Goal: Information Seeking & Learning: Learn about a topic

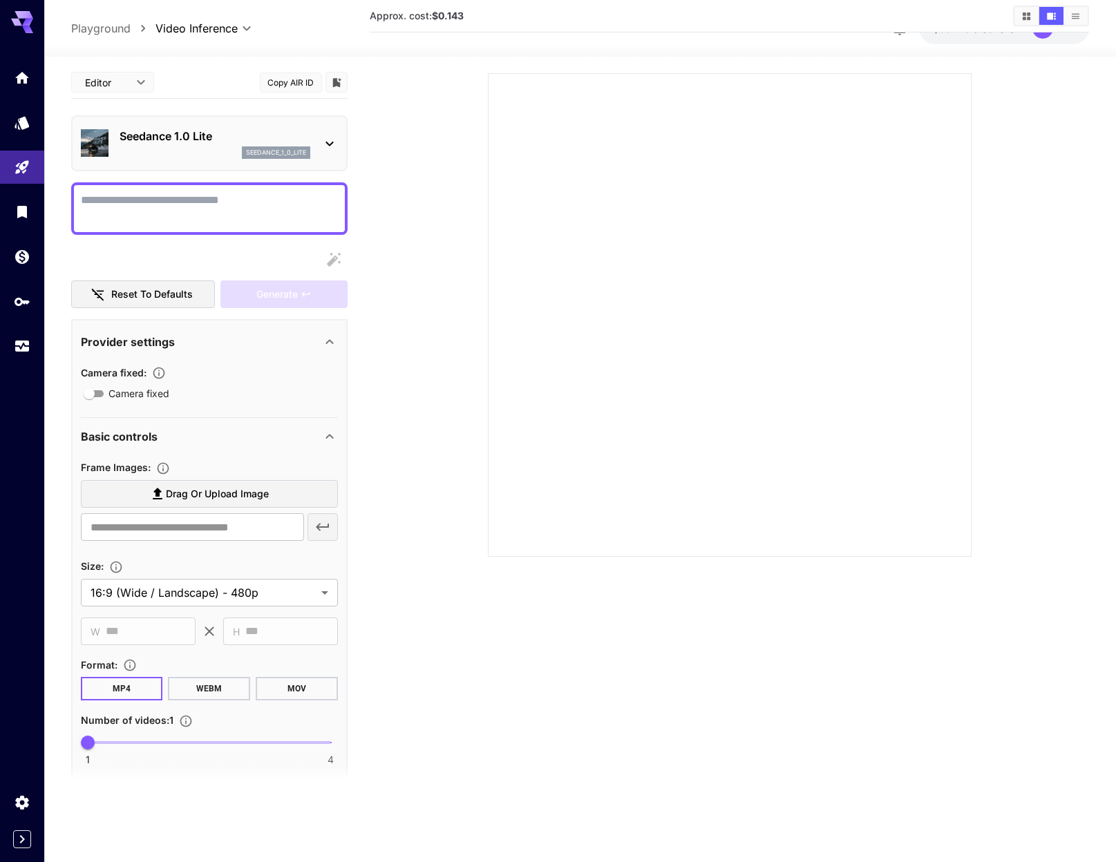
click at [202, 126] on div "Seedance 1.0 Lite seedance_1_0_lite" at bounding box center [209, 143] width 257 height 42
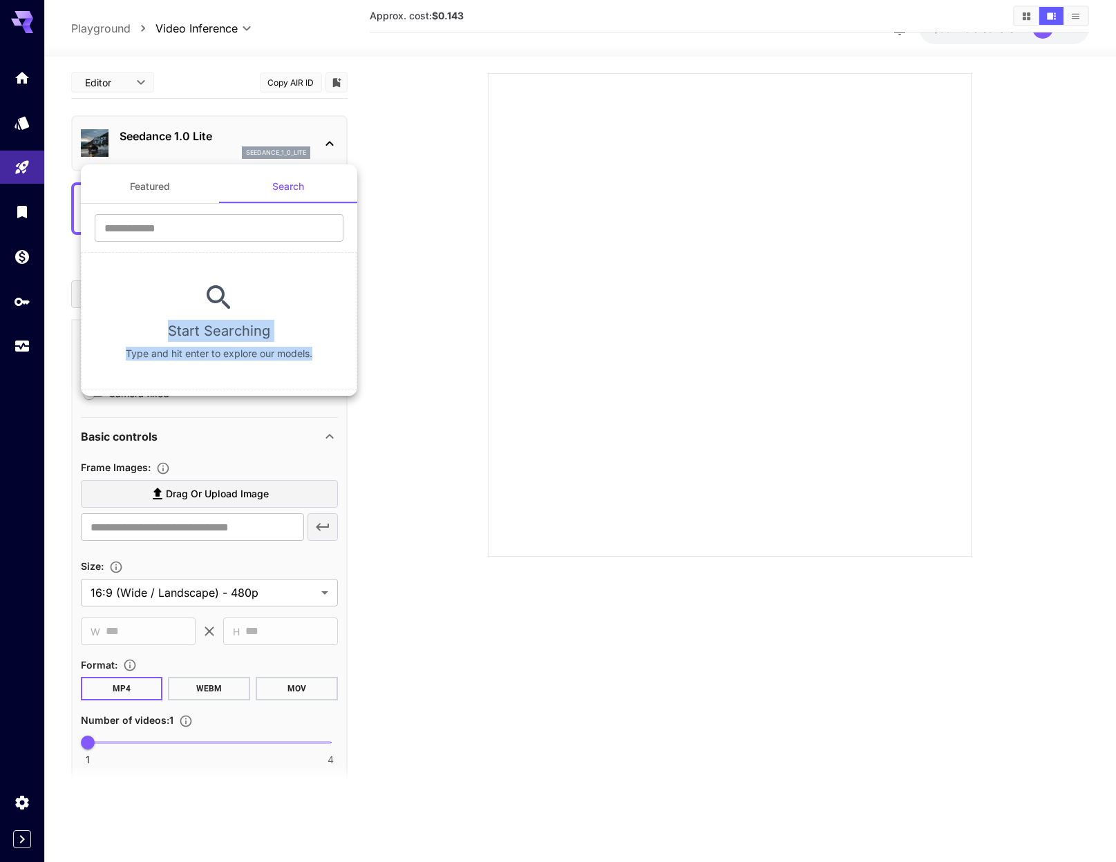
drag, startPoint x: 211, startPoint y: 312, endPoint x: 294, endPoint y: 376, distance: 104.5
click at [294, 376] on section "Start Searching Type and hit enter to explore our models." at bounding box center [219, 321] width 276 height 138
click at [134, 222] on input "text" at bounding box center [219, 228] width 249 height 28
click at [200, 230] on input "text" at bounding box center [219, 228] width 249 height 28
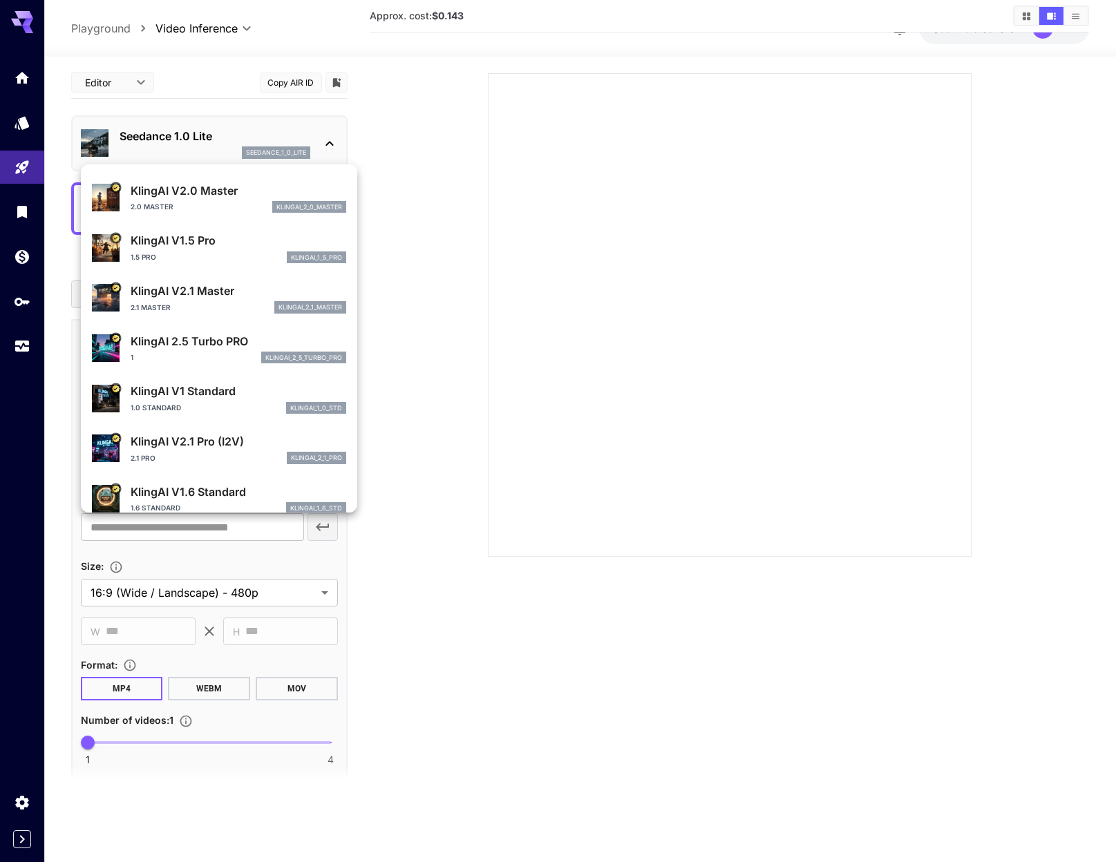
scroll to position [298, 0]
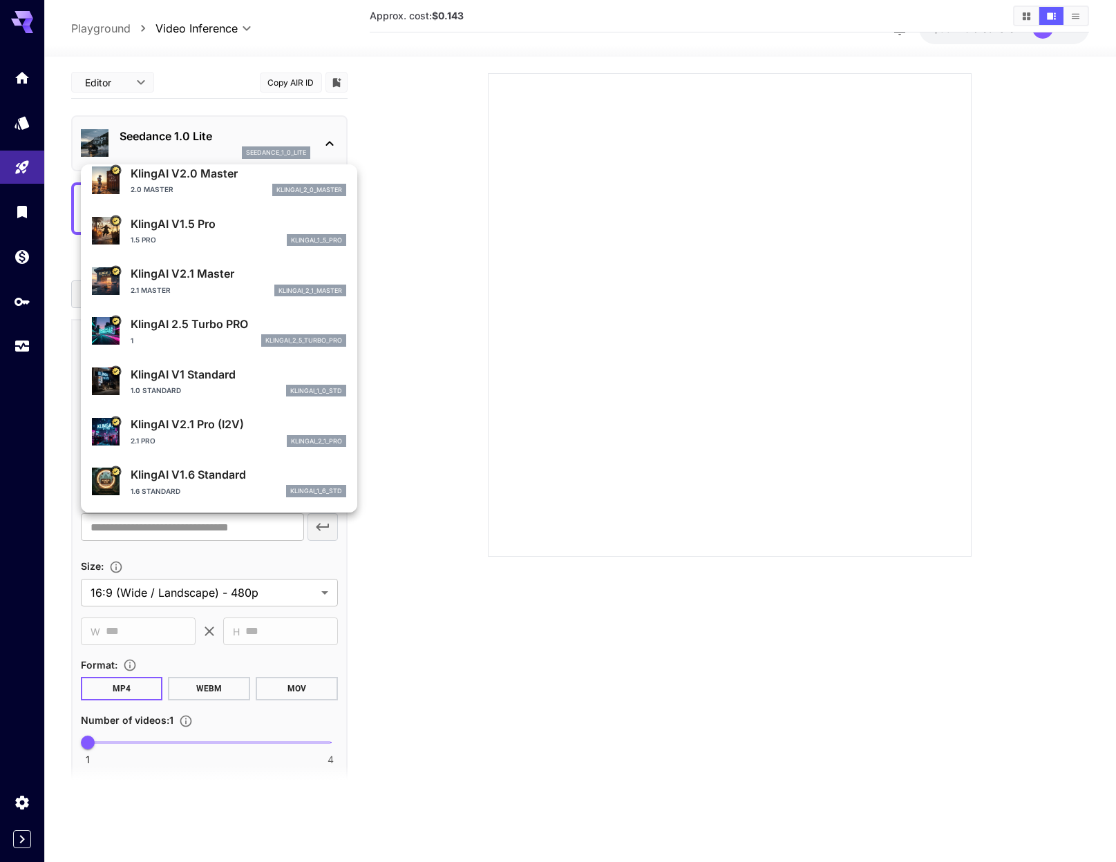
type input "*****"
click at [204, 108] on div at bounding box center [558, 431] width 1116 height 862
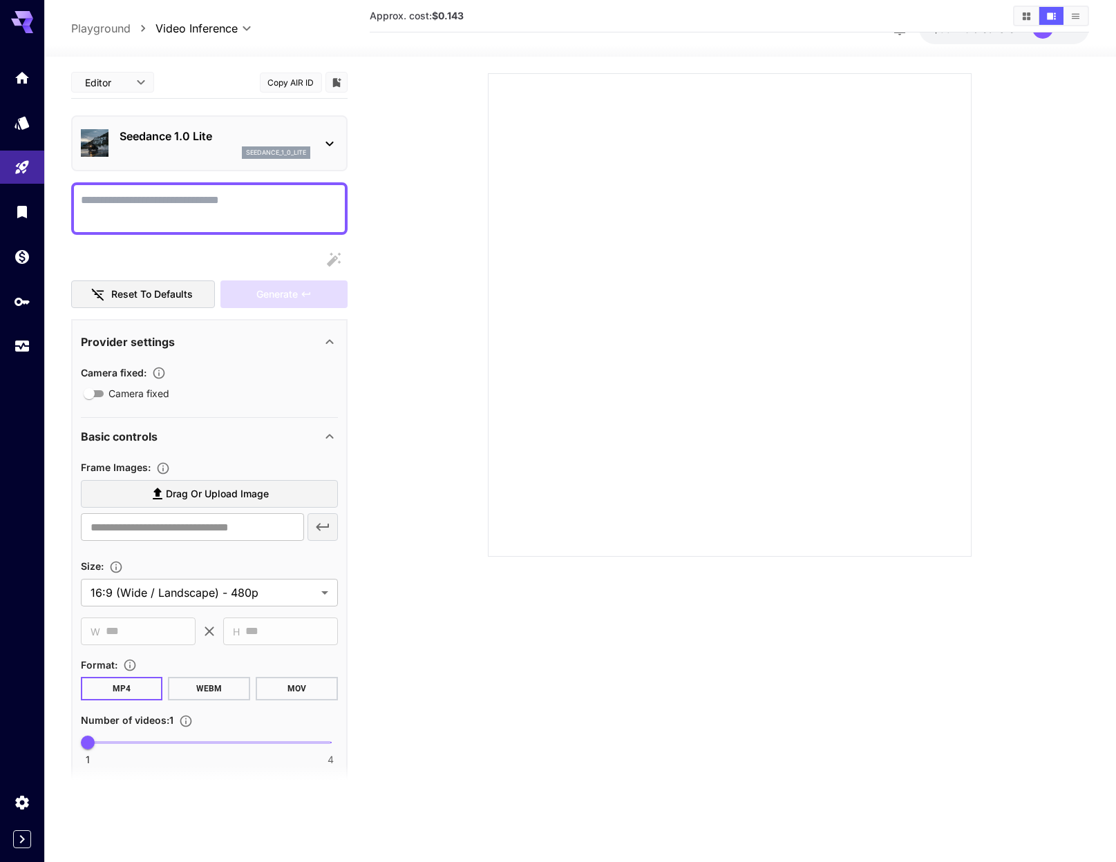
click at [264, 130] on p "Seedance 1.0 Lite" at bounding box center [215, 136] width 191 height 17
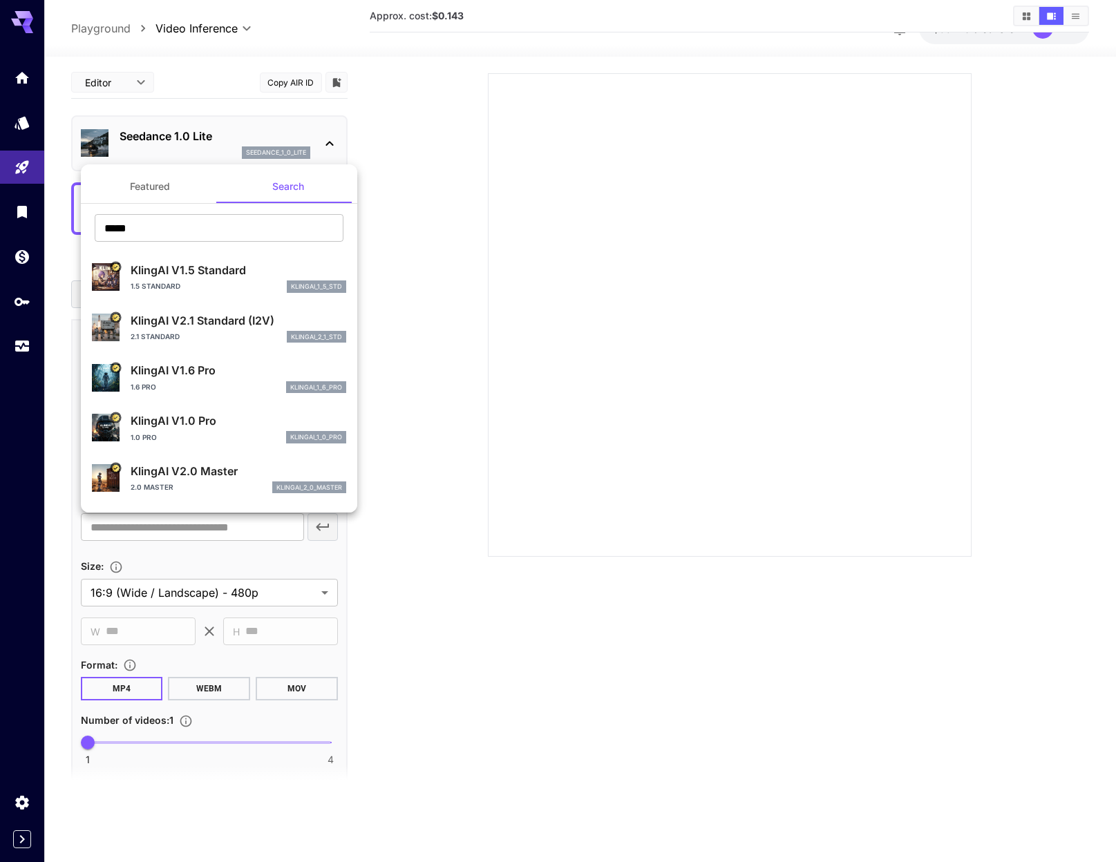
click at [149, 188] on button "Featured" at bounding box center [150, 186] width 138 height 33
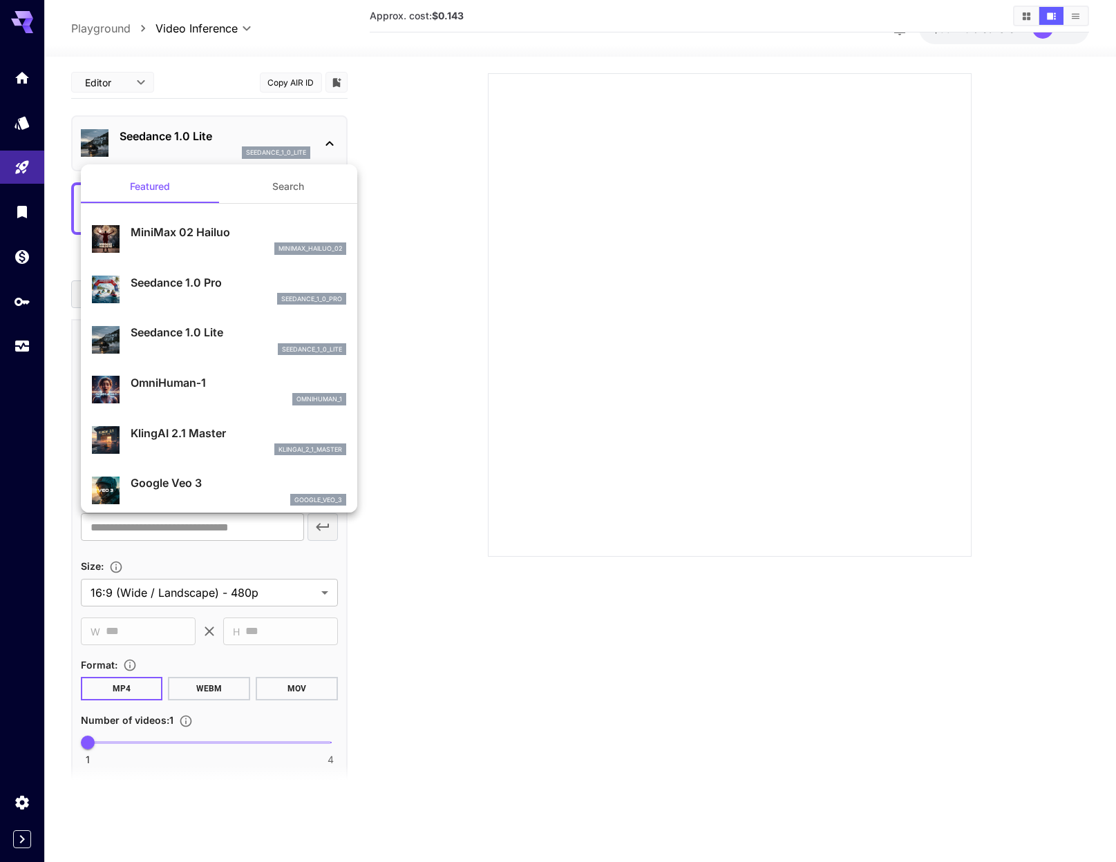
click at [32, 71] on div at bounding box center [558, 431] width 1116 height 862
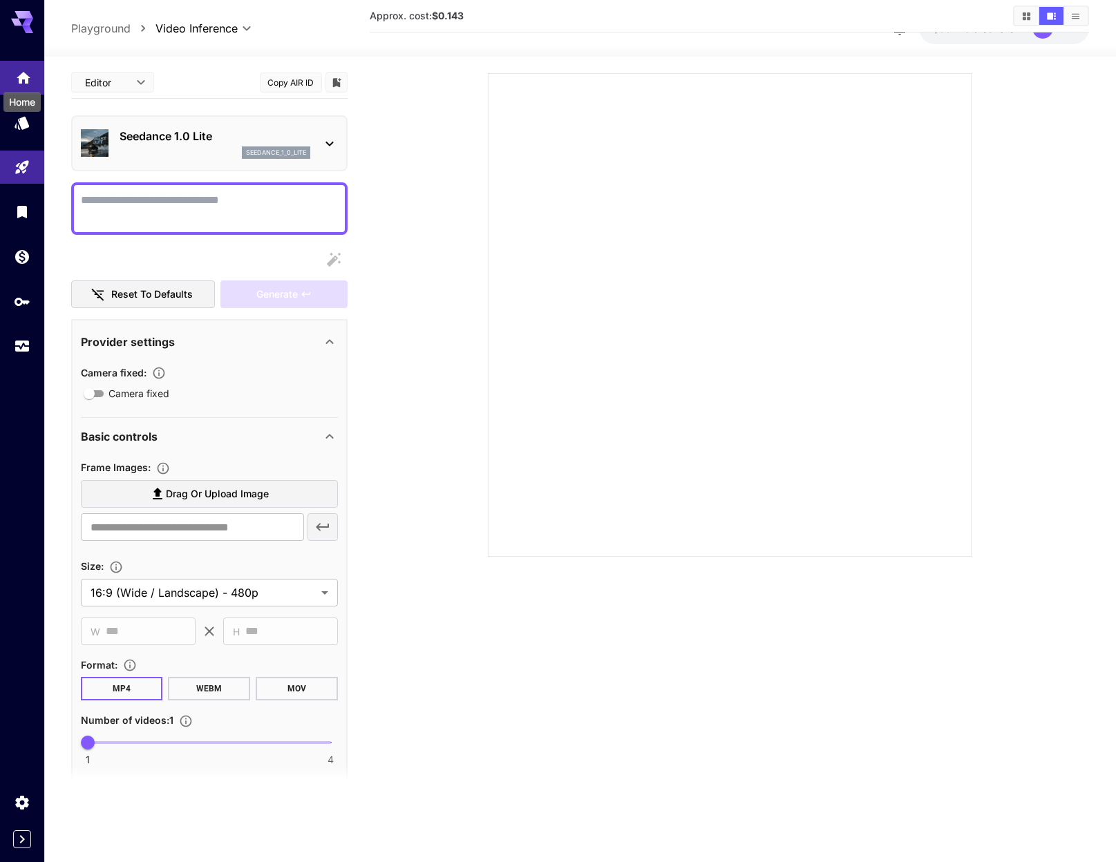
drag, startPoint x: 27, startPoint y: 73, endPoint x: 37, endPoint y: 77, distance: 10.8
click at [28, 73] on icon "Home" at bounding box center [24, 74] width 14 height 12
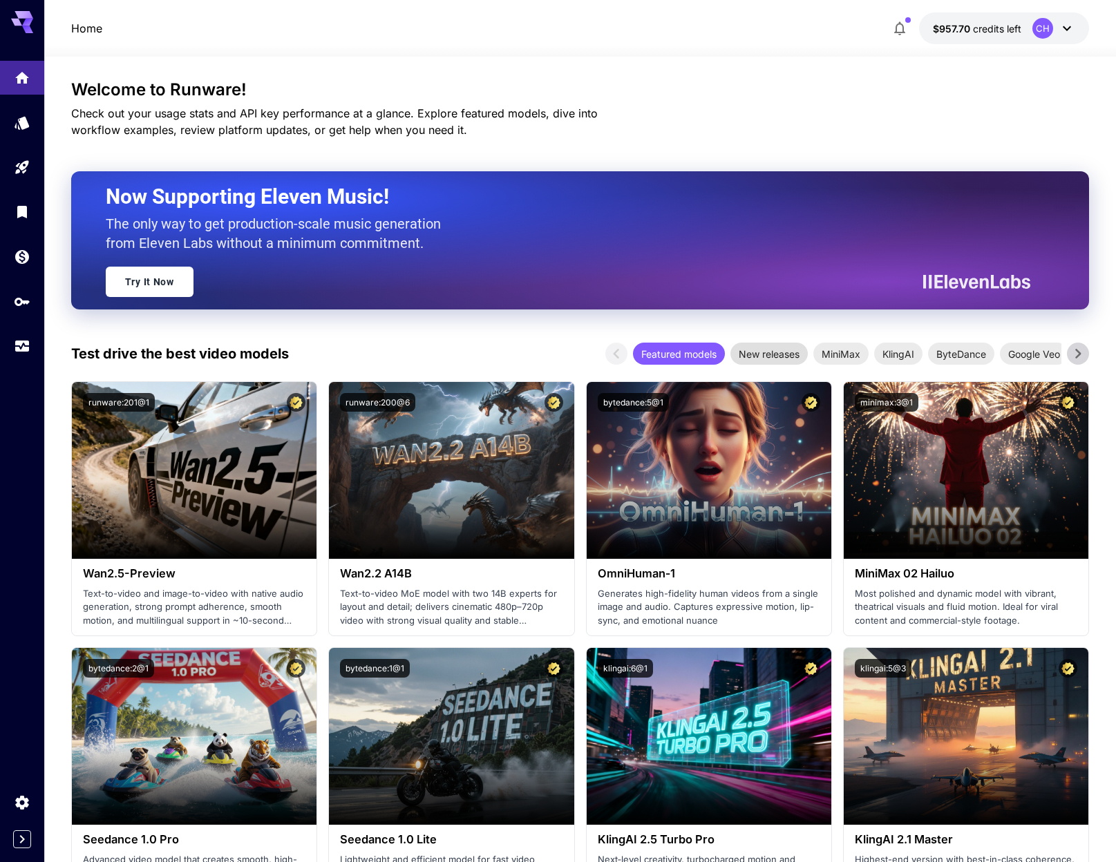
scroll to position [8, 0]
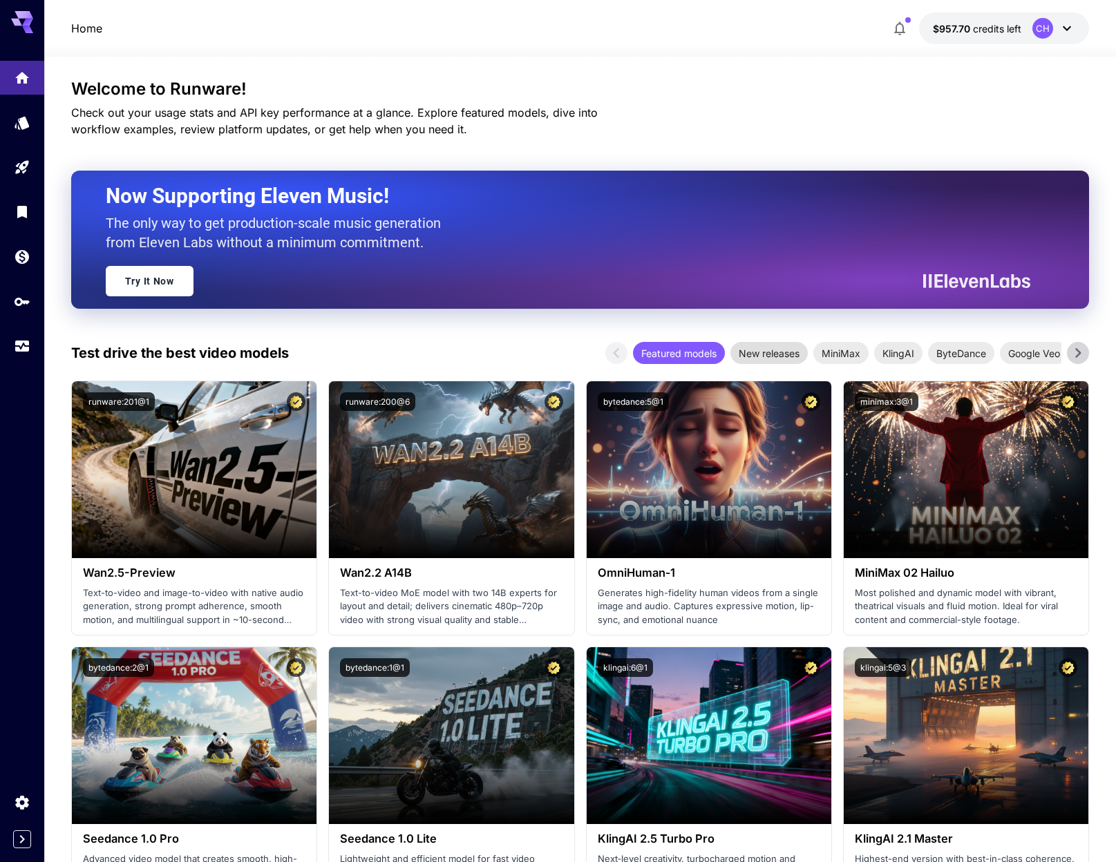
click at [772, 354] on span "New releases" at bounding box center [768, 353] width 77 height 15
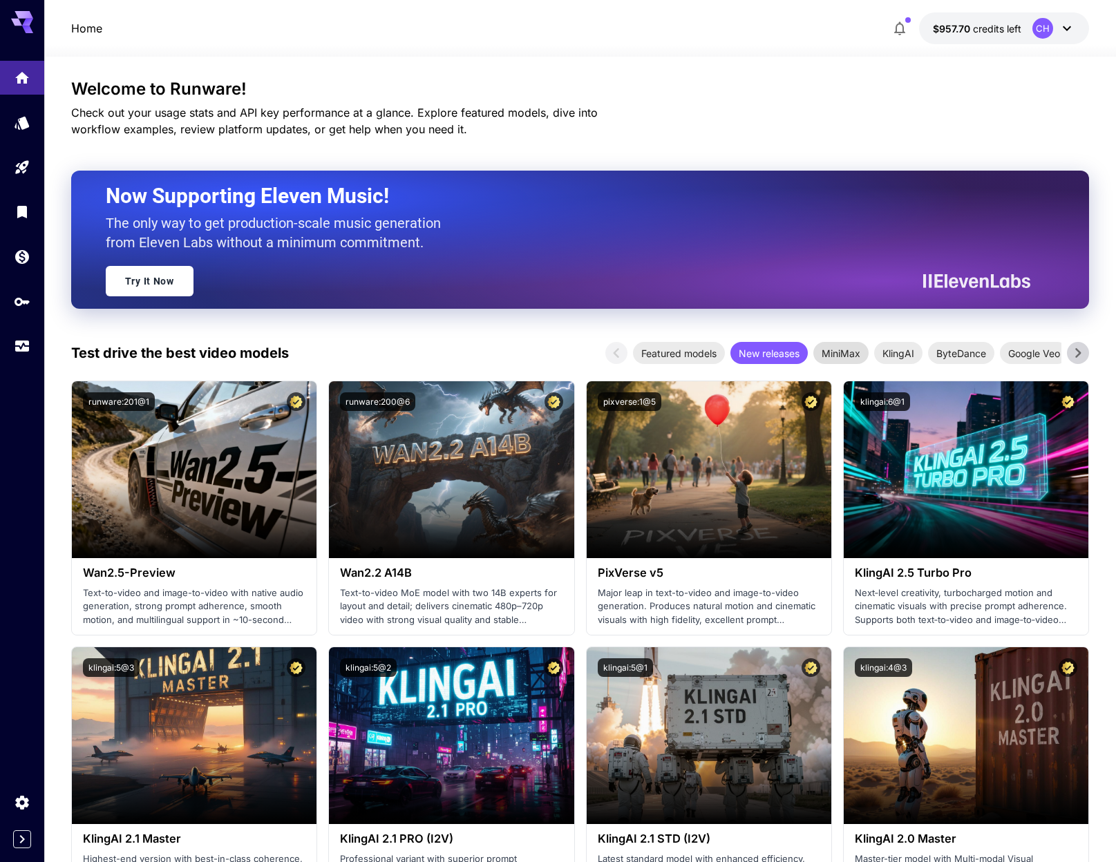
click at [855, 350] on span "MiniMax" at bounding box center [840, 353] width 55 height 15
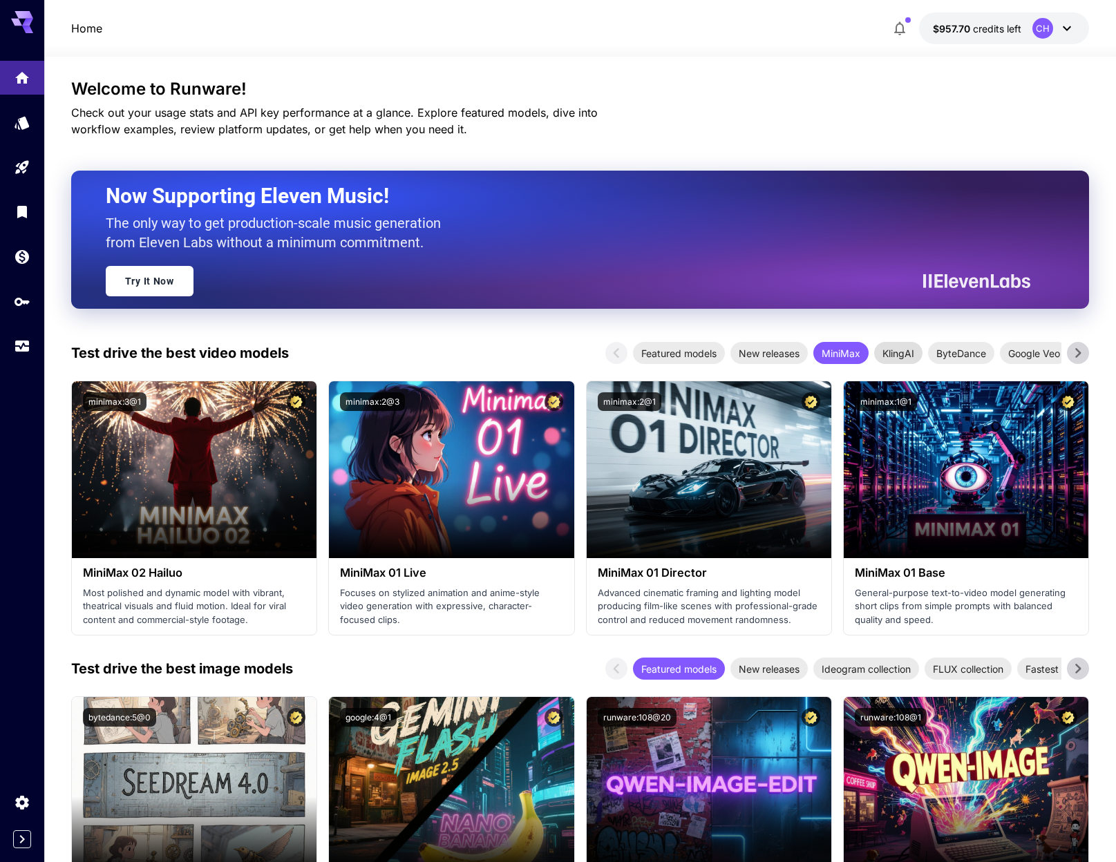
click at [911, 354] on span "KlingAI" at bounding box center [898, 353] width 48 height 15
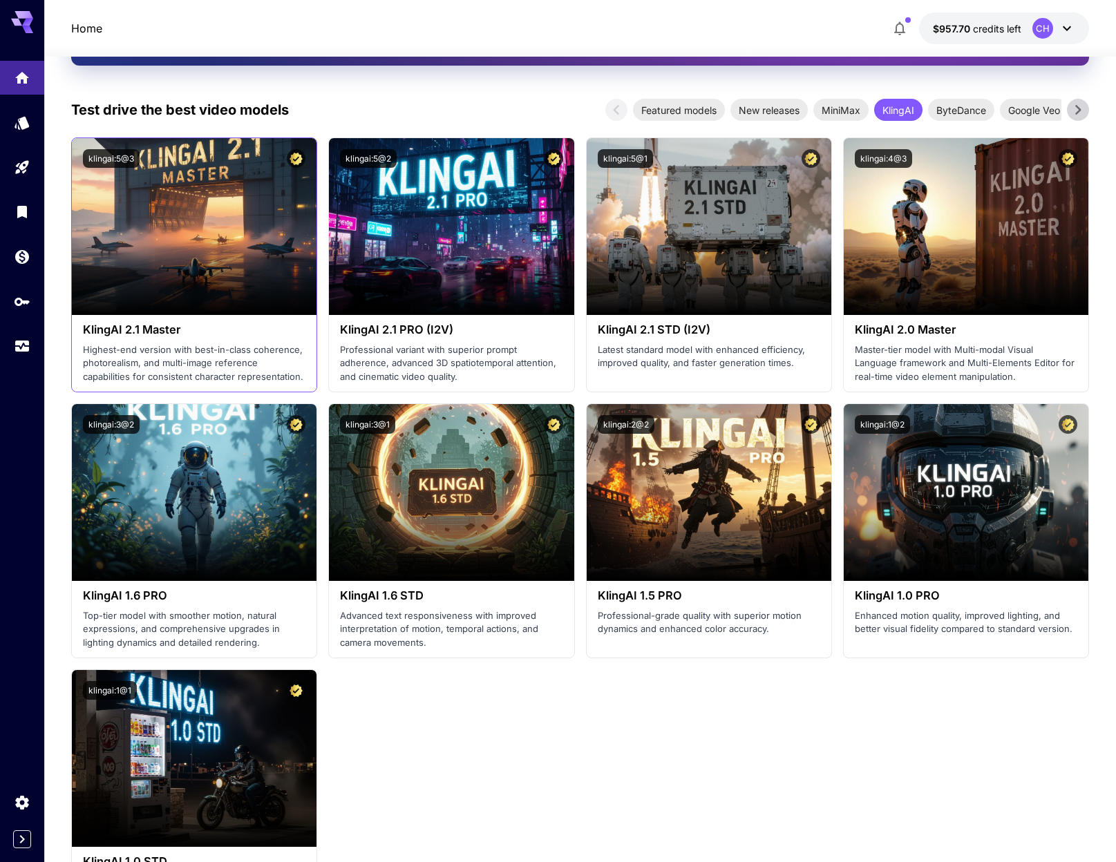
scroll to position [261, 0]
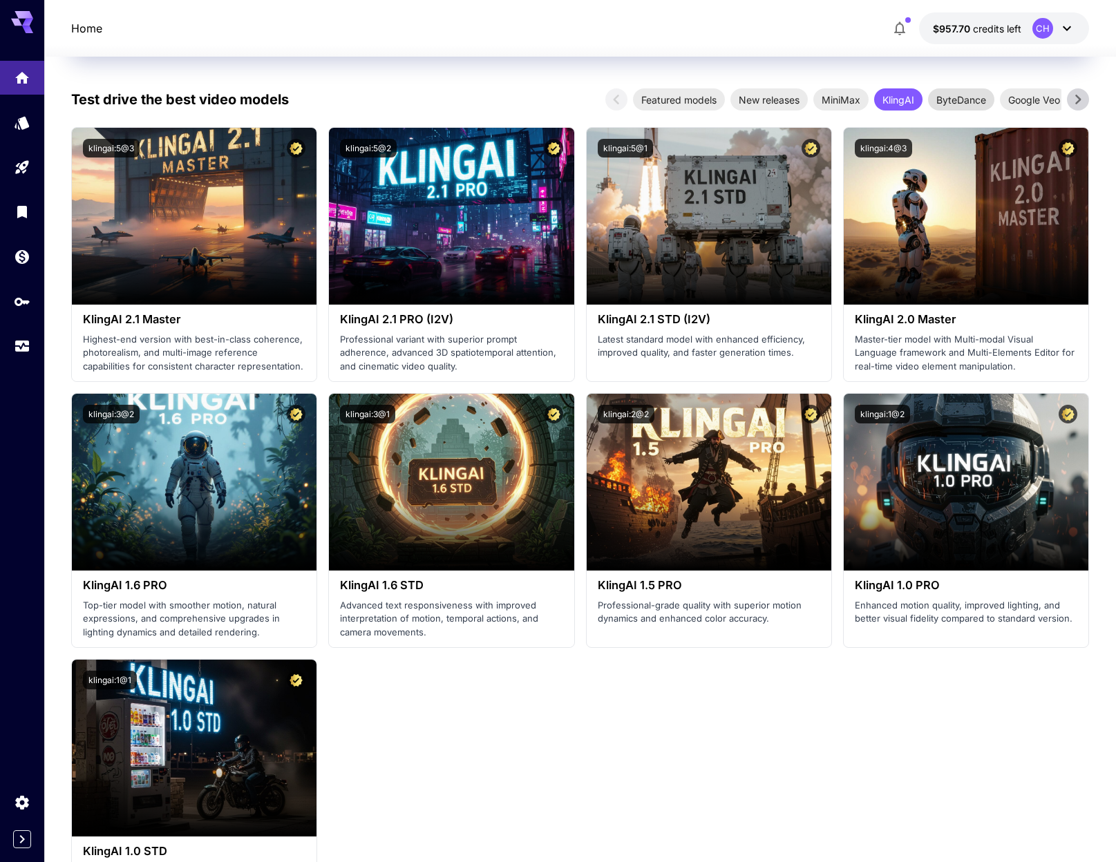
click at [939, 101] on span "ByteDance" at bounding box center [961, 100] width 66 height 15
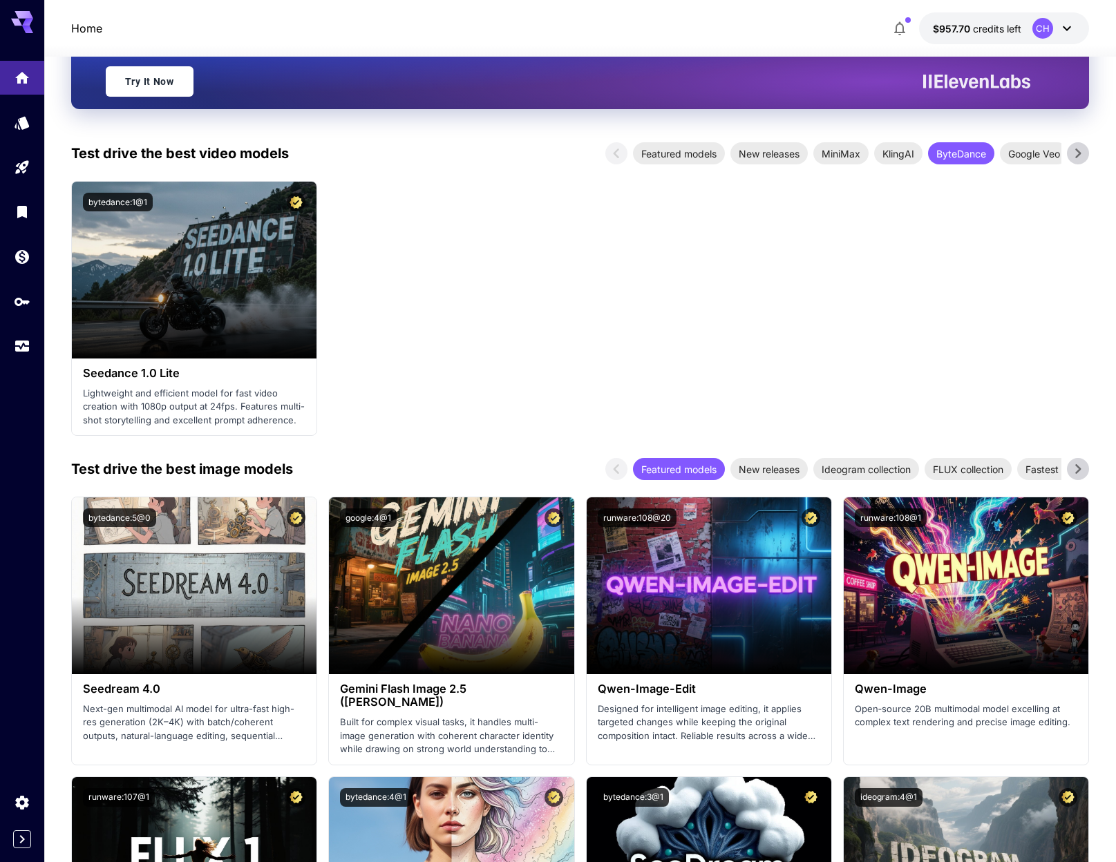
scroll to position [90, 0]
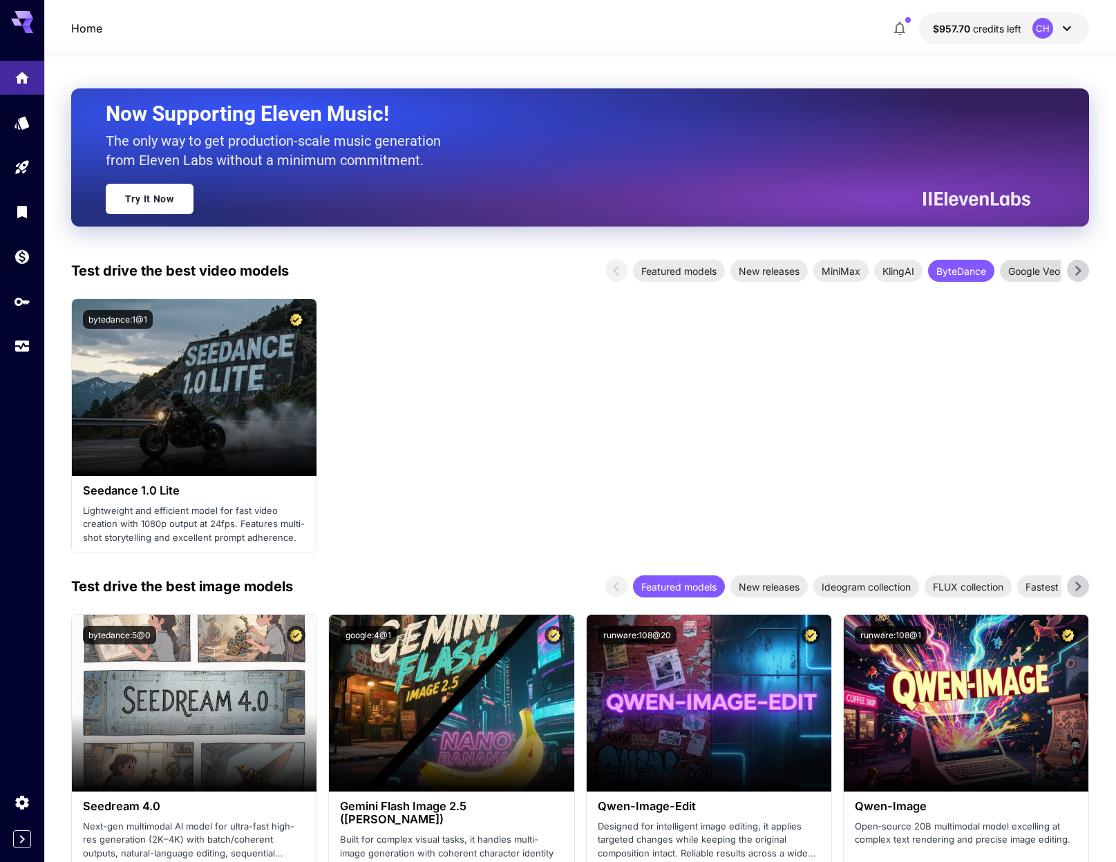
click at [1025, 265] on span "Google Veo" at bounding box center [1034, 271] width 68 height 15
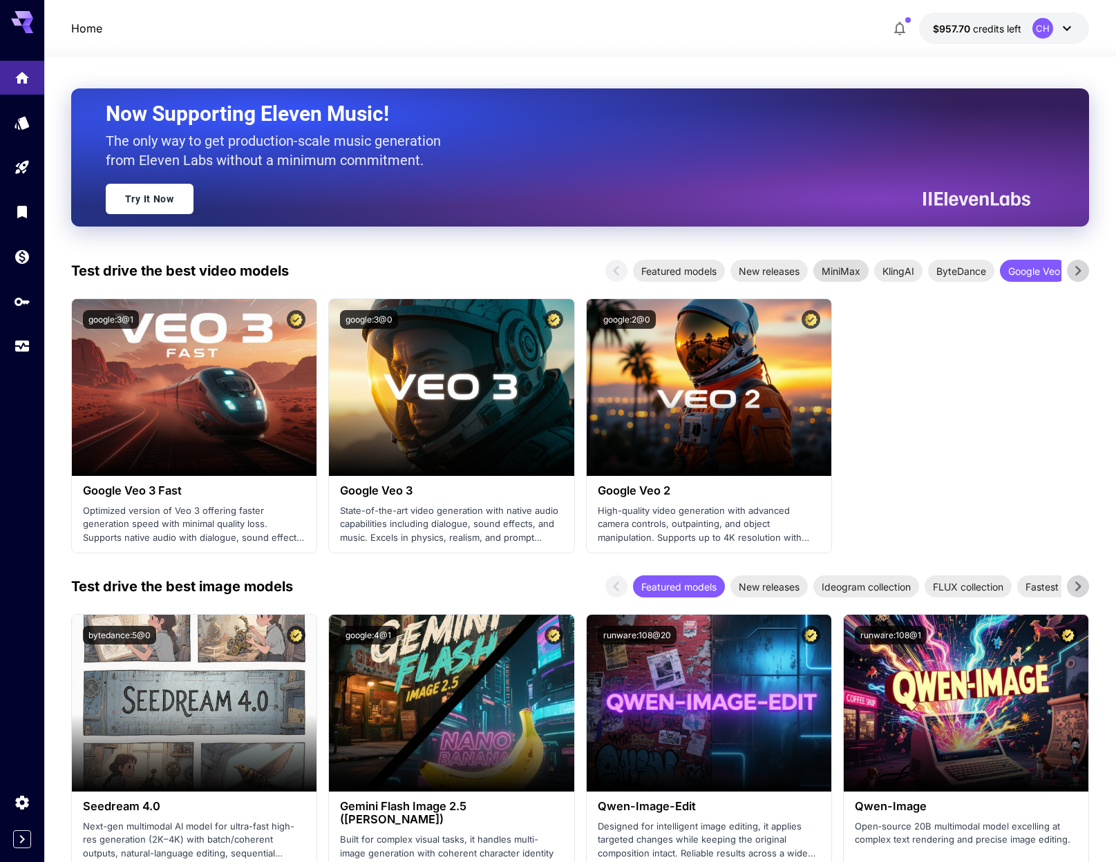
click at [843, 274] on span "MiniMax" at bounding box center [840, 271] width 55 height 15
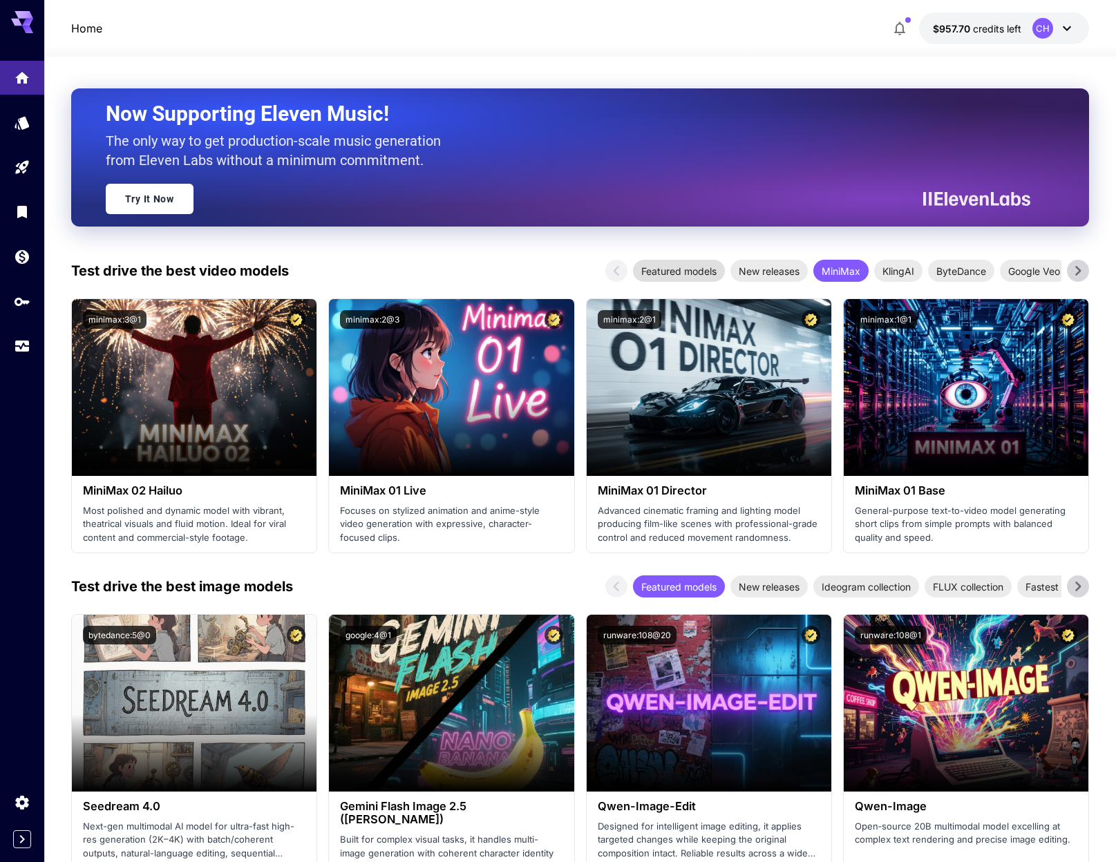
click at [636, 269] on span "Featured models" at bounding box center [679, 271] width 92 height 15
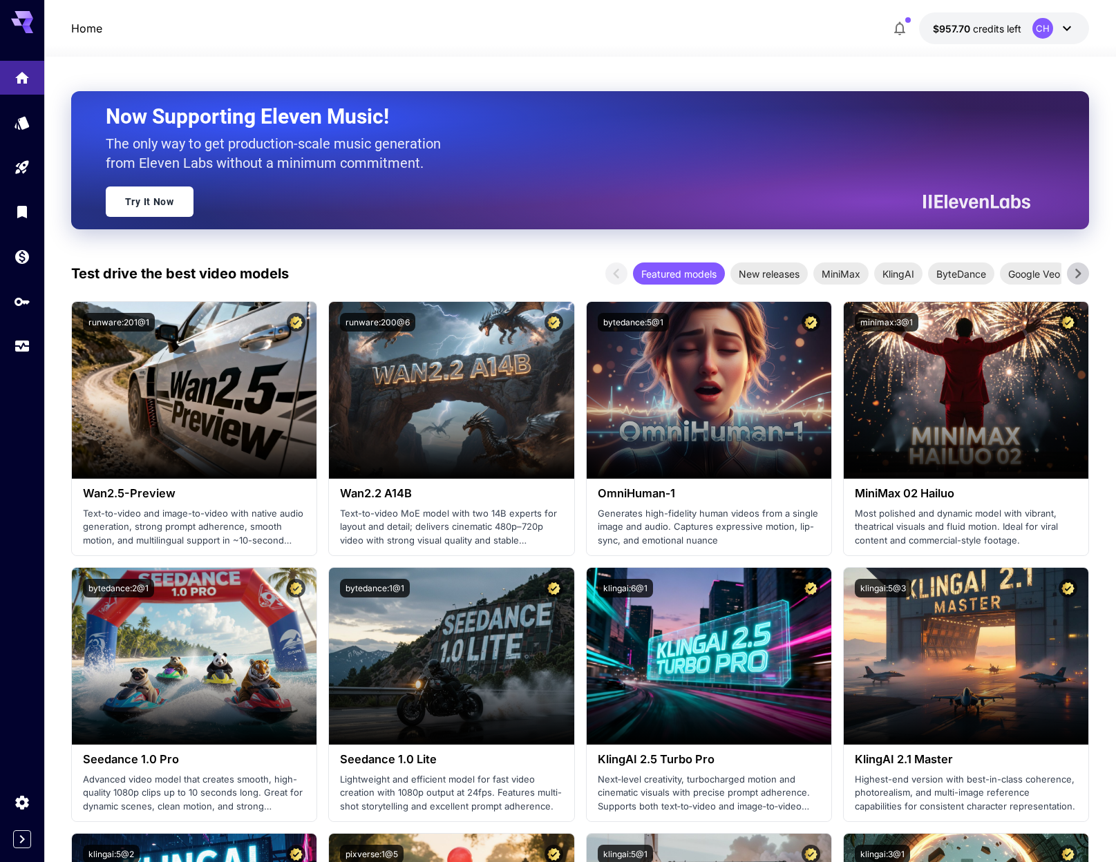
scroll to position [76, 0]
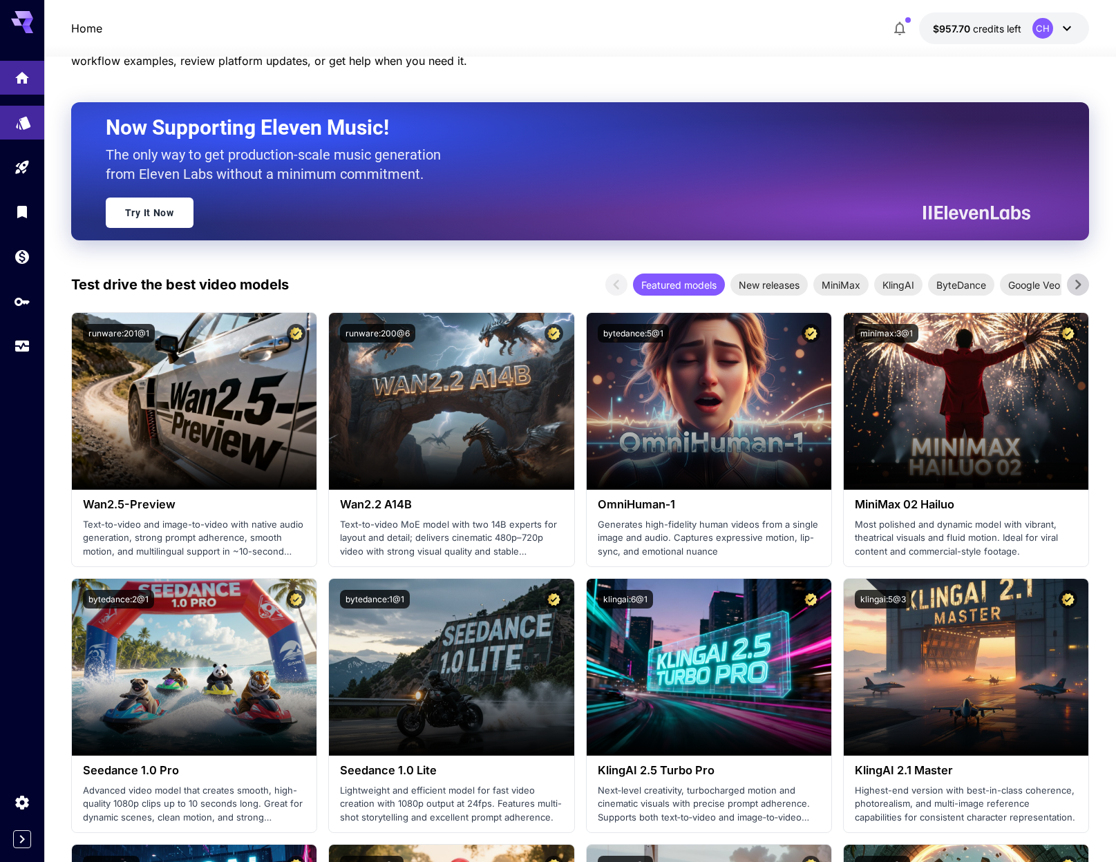
click at [31, 119] on link at bounding box center [22, 123] width 44 height 34
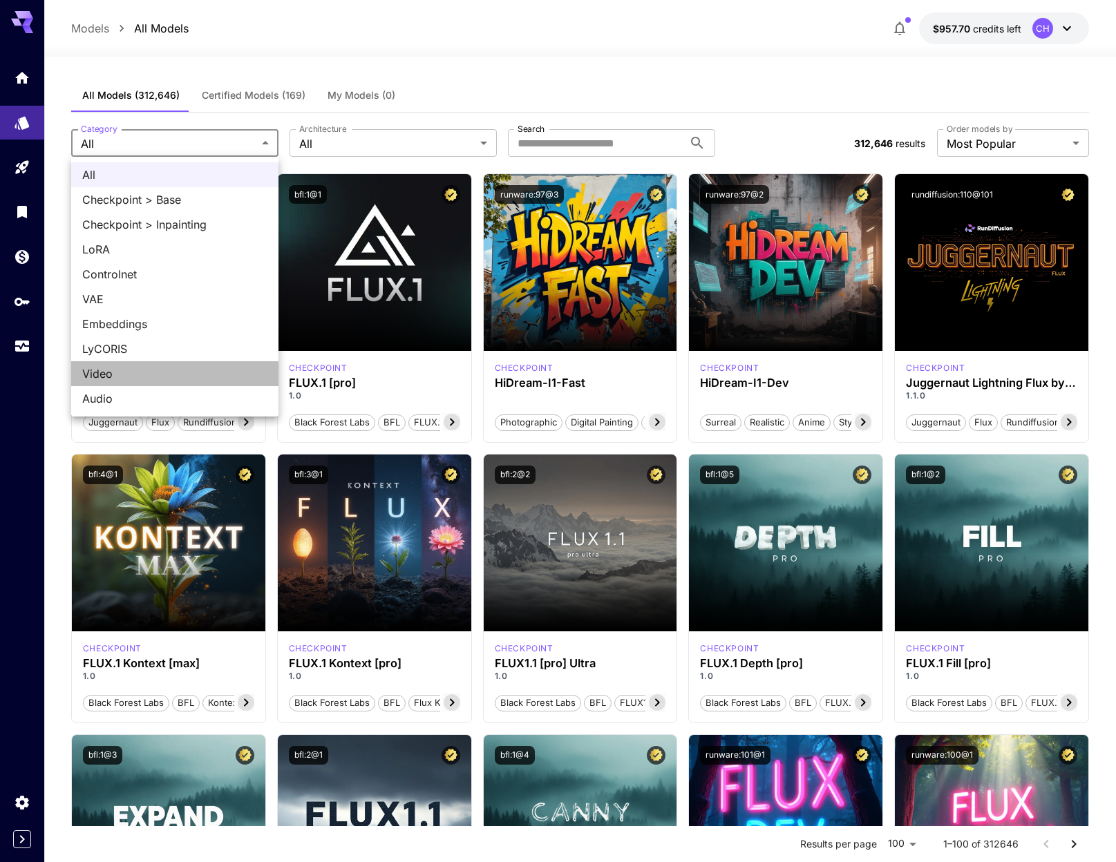
click at [117, 377] on span "Video" at bounding box center [174, 373] width 185 height 17
type input "*****"
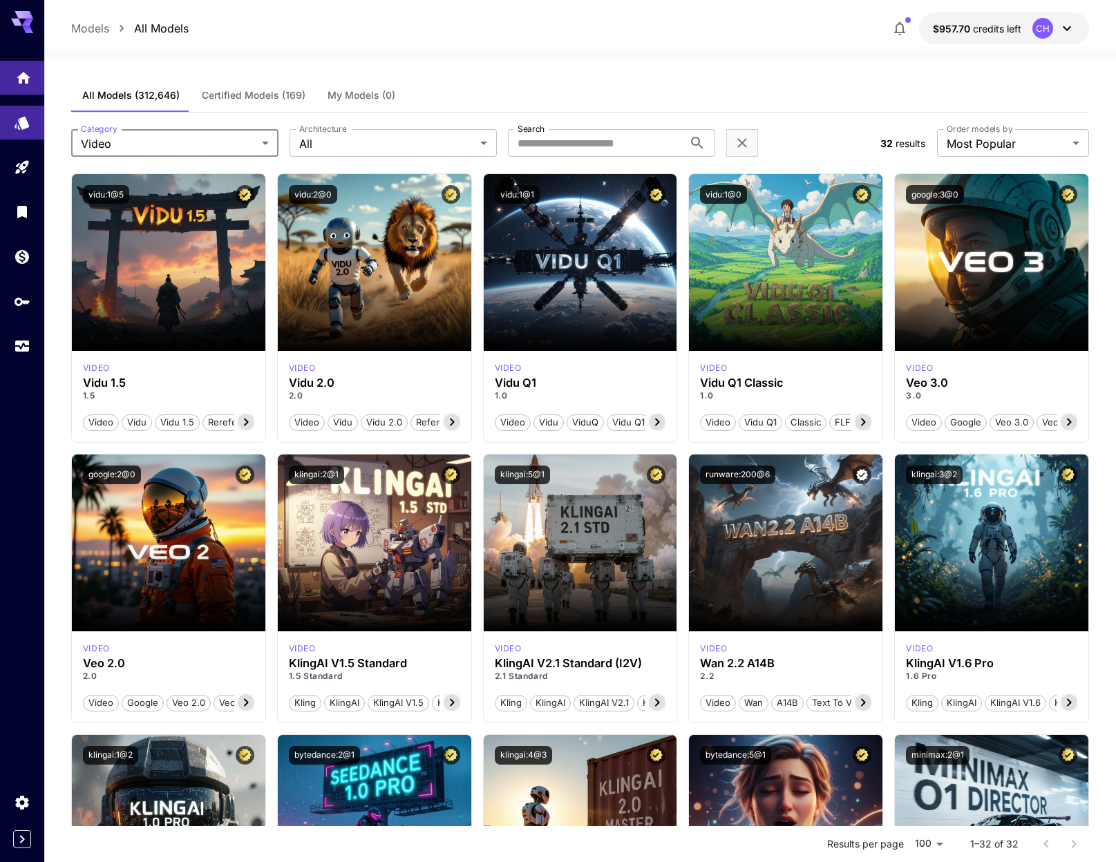
click at [21, 78] on icon "Home" at bounding box center [23, 74] width 17 height 17
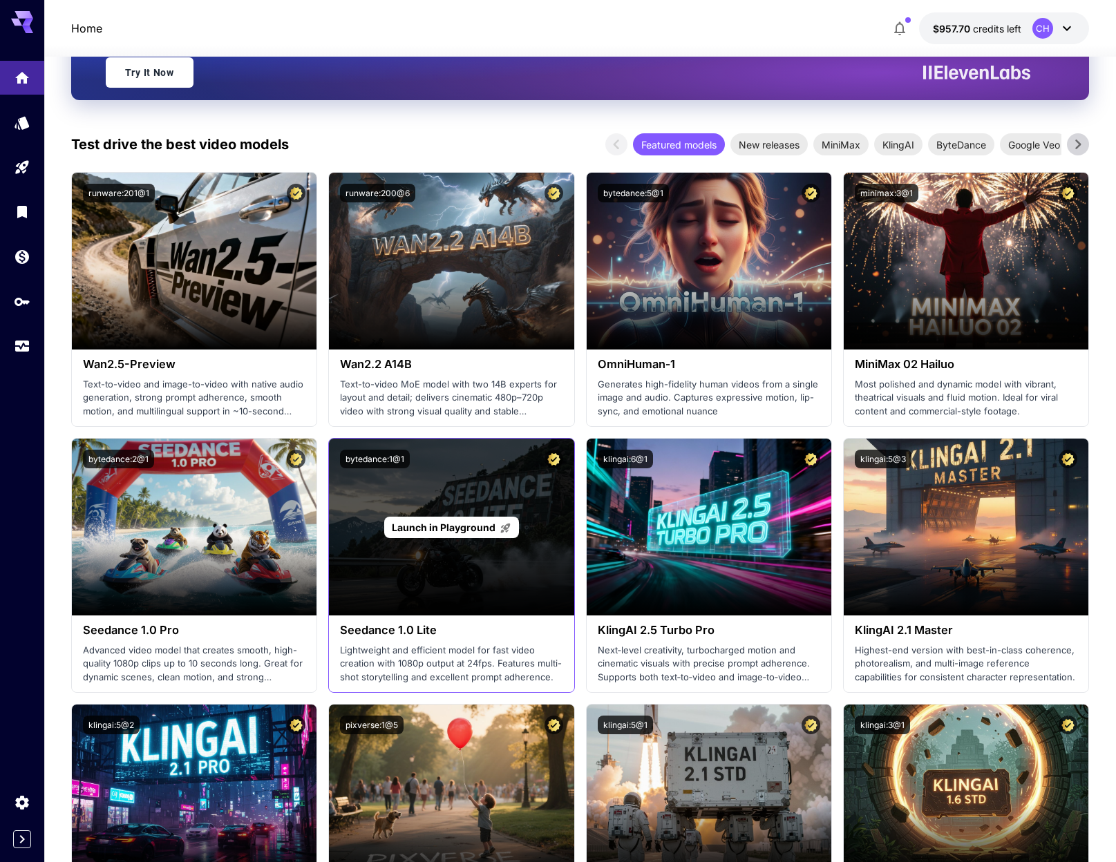
scroll to position [229, 0]
